Goal: Navigation & Orientation: Find specific page/section

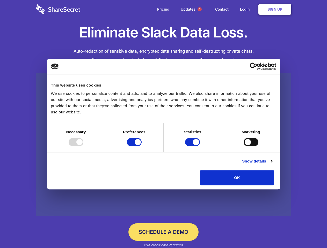
click at [83, 146] on div at bounding box center [76, 142] width 15 height 8
click at [141, 146] on input "Preferences" at bounding box center [134, 142] width 15 height 8
checkbox input "false"
click at [193, 146] on input "Statistics" at bounding box center [192, 142] width 15 height 8
checkbox input "false"
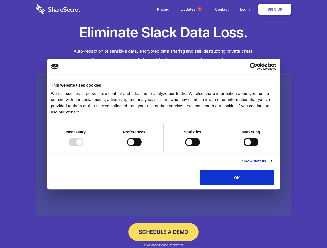
click at [243, 146] on input "Marketing" at bounding box center [250, 142] width 15 height 8
checkbox input "true"
click at [272, 164] on link "Show details" at bounding box center [257, 161] width 30 height 6
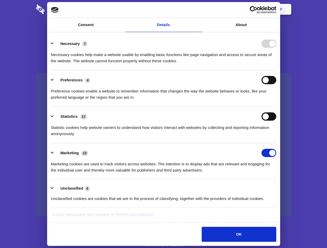
click at [276, 70] on li "Necessary 7 Necessary cookies help make a website usable by enabling basic func…" at bounding box center [163, 52] width 225 height 36
click at [199, 9] on span "1" at bounding box center [199, 9] width 4 height 4
